Goal: Communication & Community: Answer question/provide support

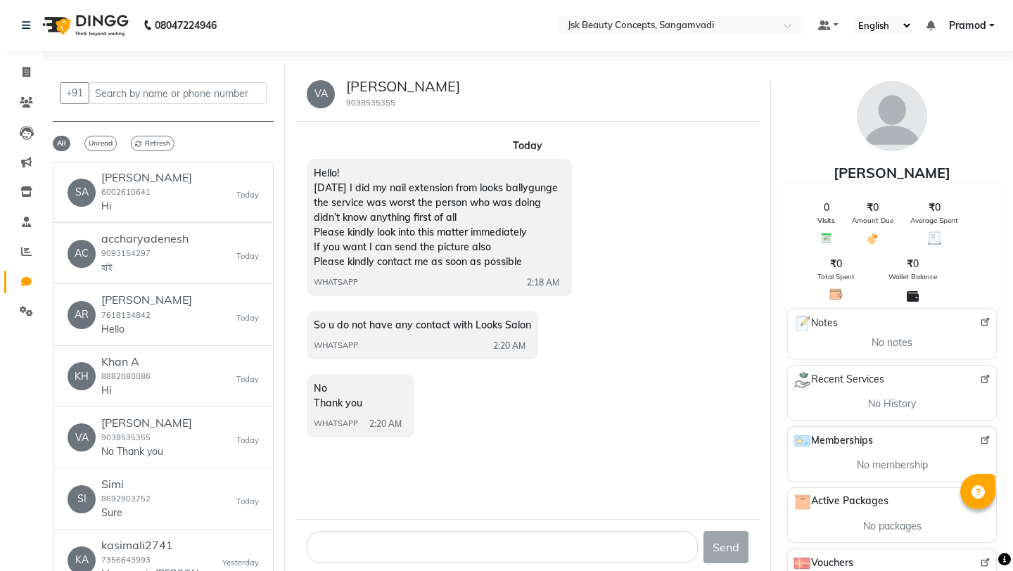
select select "100"
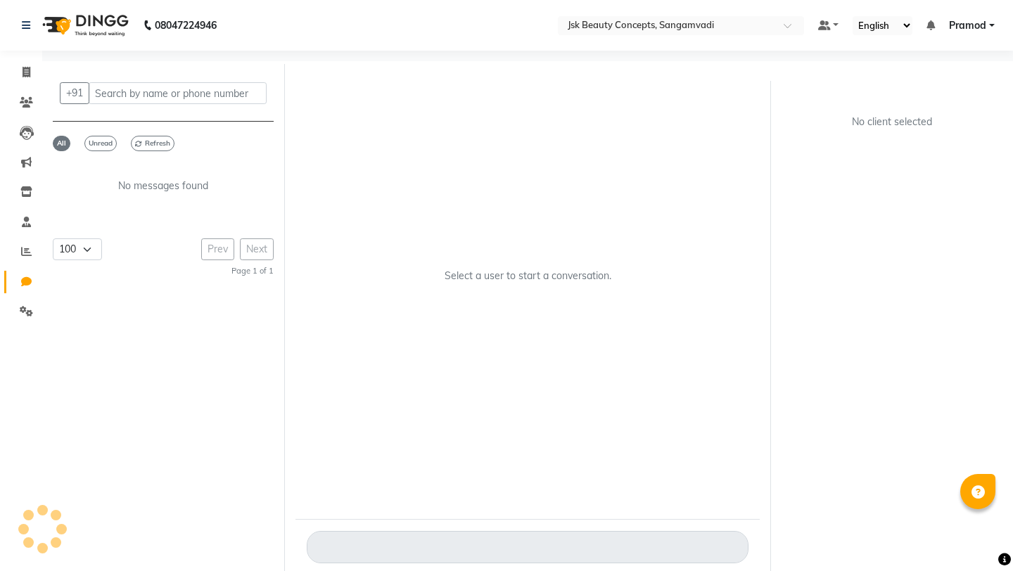
select select "100"
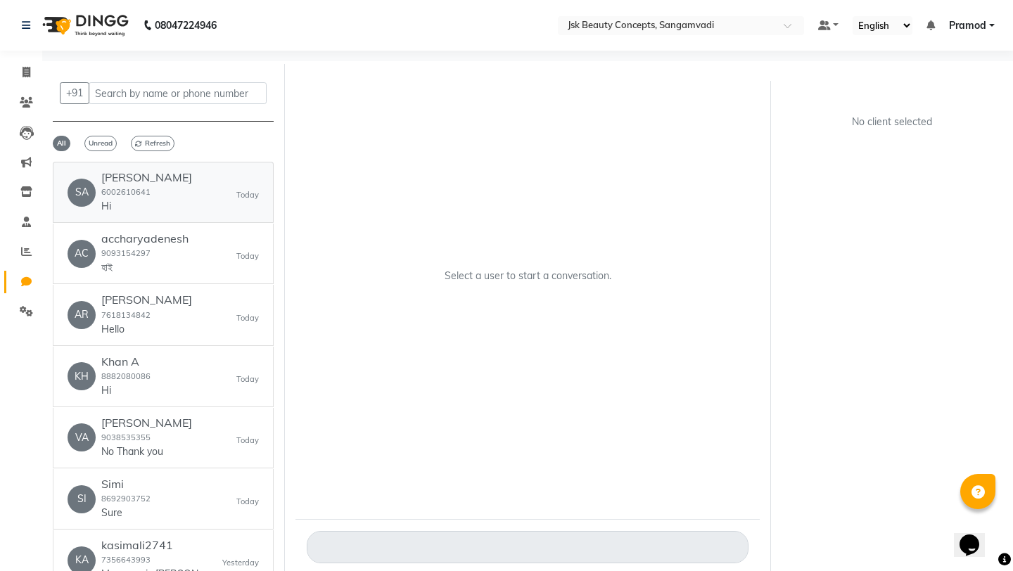
click at [145, 203] on p "Hi" at bounding box center [146, 206] width 91 height 15
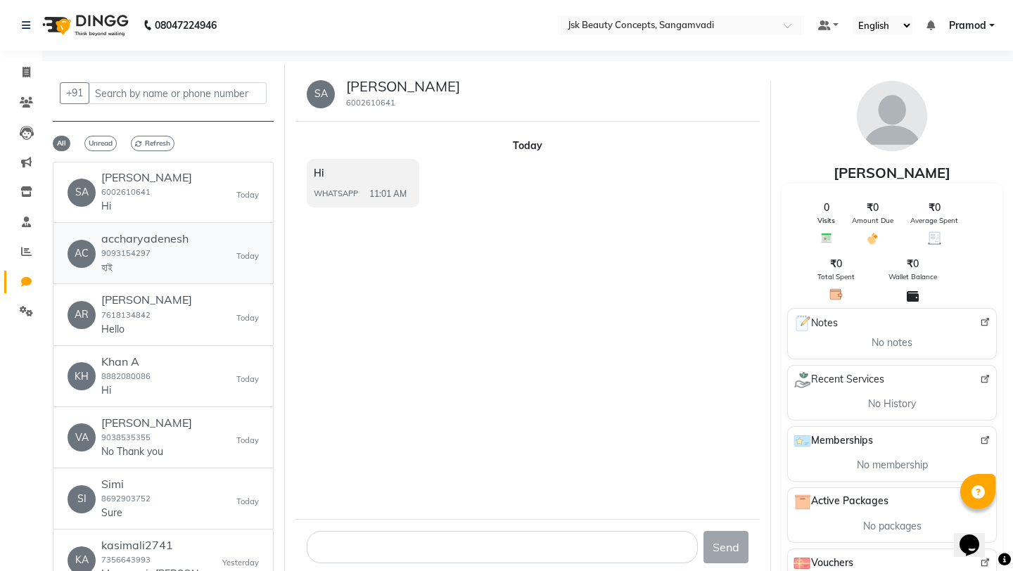
click at [148, 255] on small "9093154297" at bounding box center [125, 253] width 49 height 10
click at [146, 316] on small "7618134842" at bounding box center [125, 315] width 49 height 10
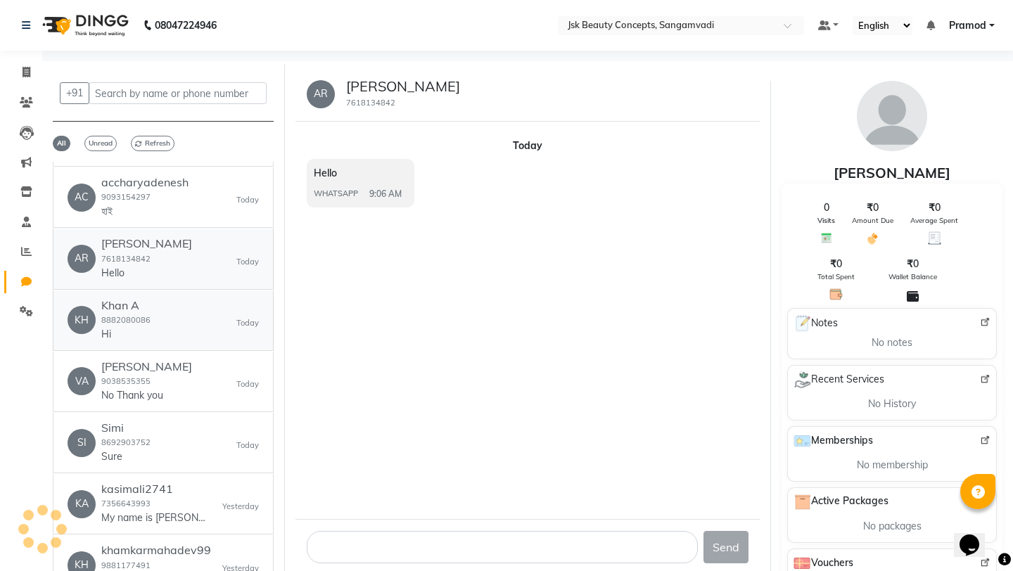
scroll to position [61, 0]
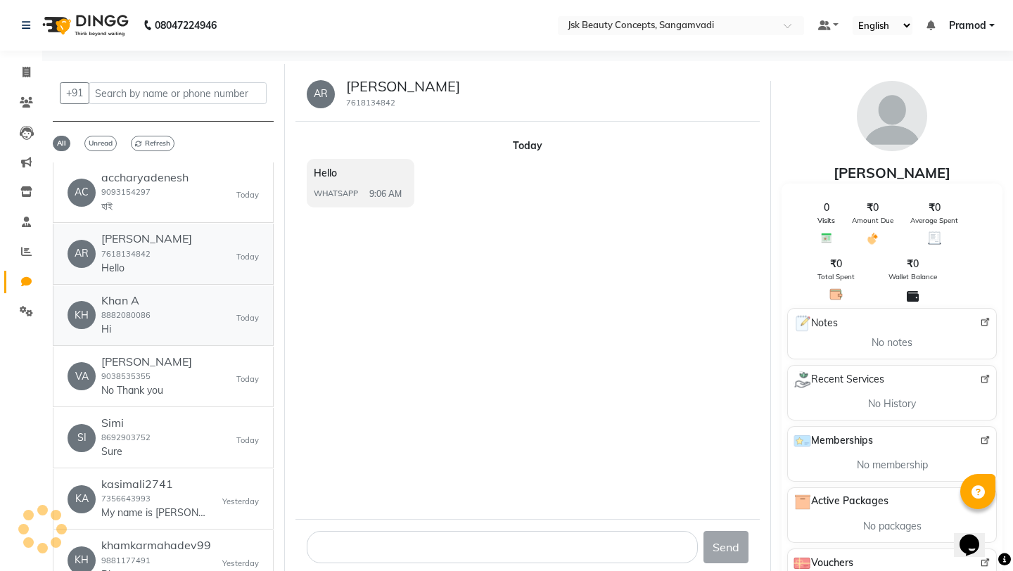
click at [146, 316] on small "8882080086" at bounding box center [125, 315] width 49 height 10
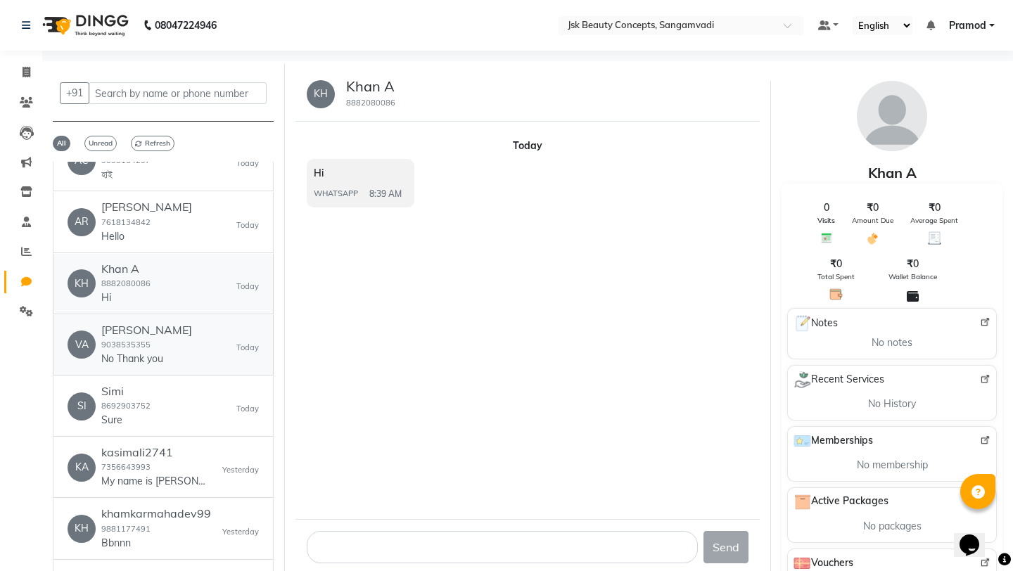
scroll to position [94, 0]
click at [160, 350] on div "Vanshikha Jaiswal 9038535355 No Thank you" at bounding box center [146, 344] width 91 height 43
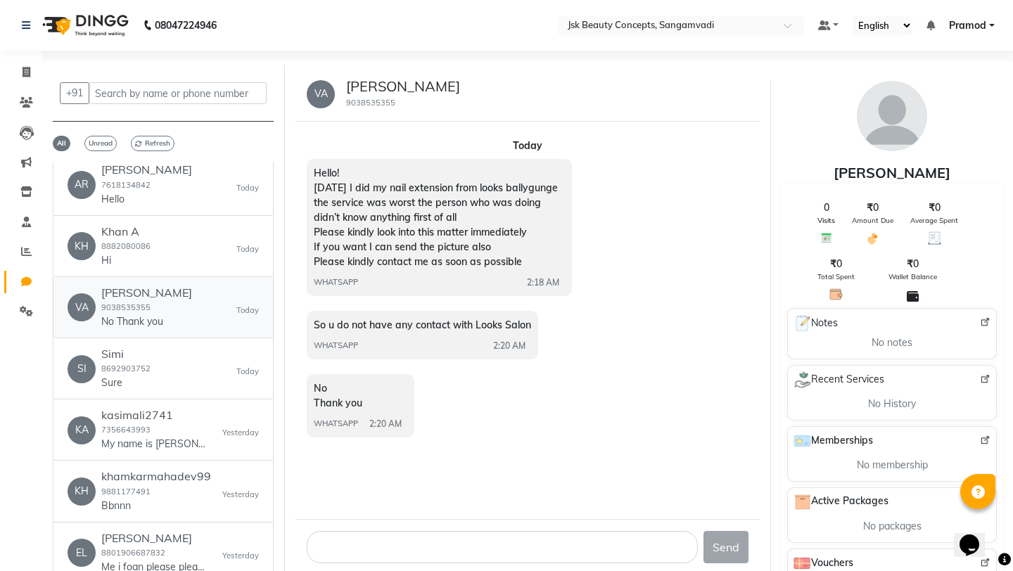
scroll to position [135, 0]
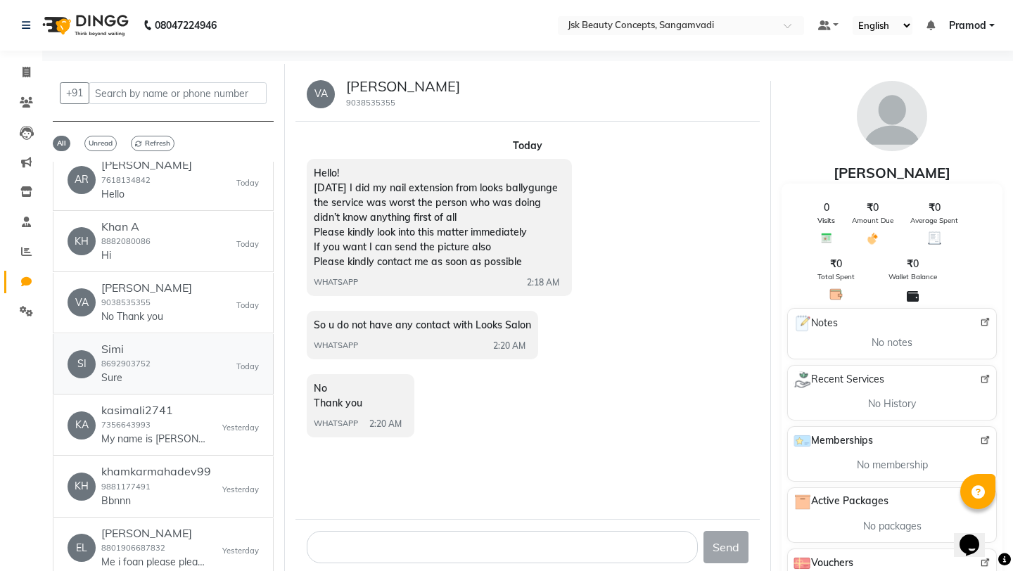
click at [160, 360] on div "SI Simi 8692903752 Sure Today" at bounding box center [163, 364] width 191 height 43
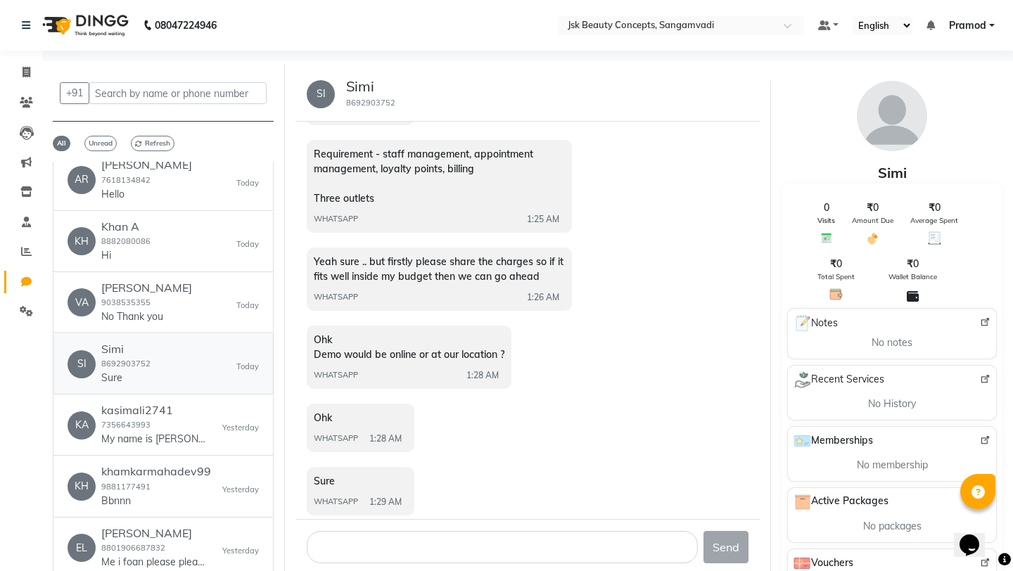
scroll to position [246, 0]
